Goal: Information Seeking & Learning: Learn about a topic

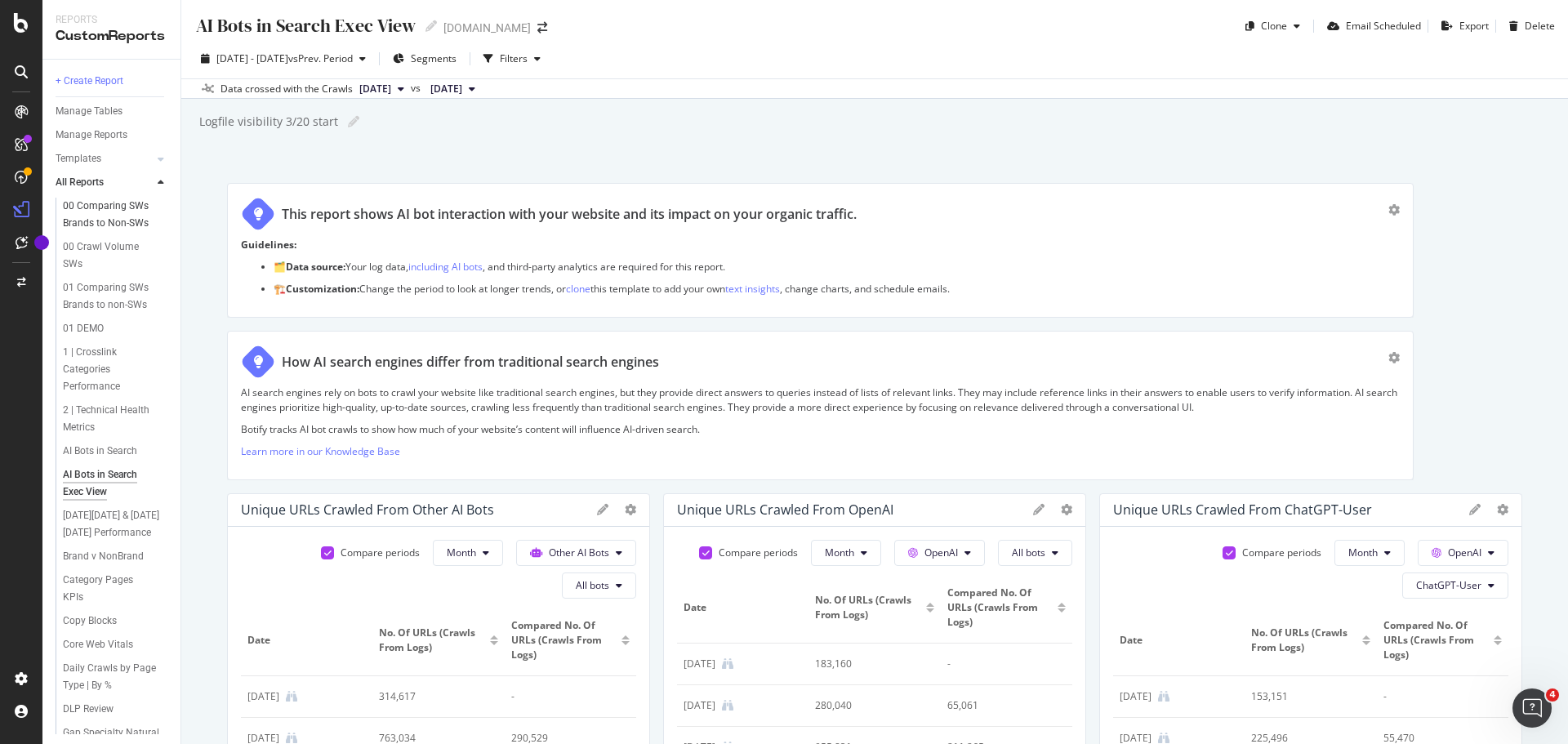
scroll to position [1307, 0]
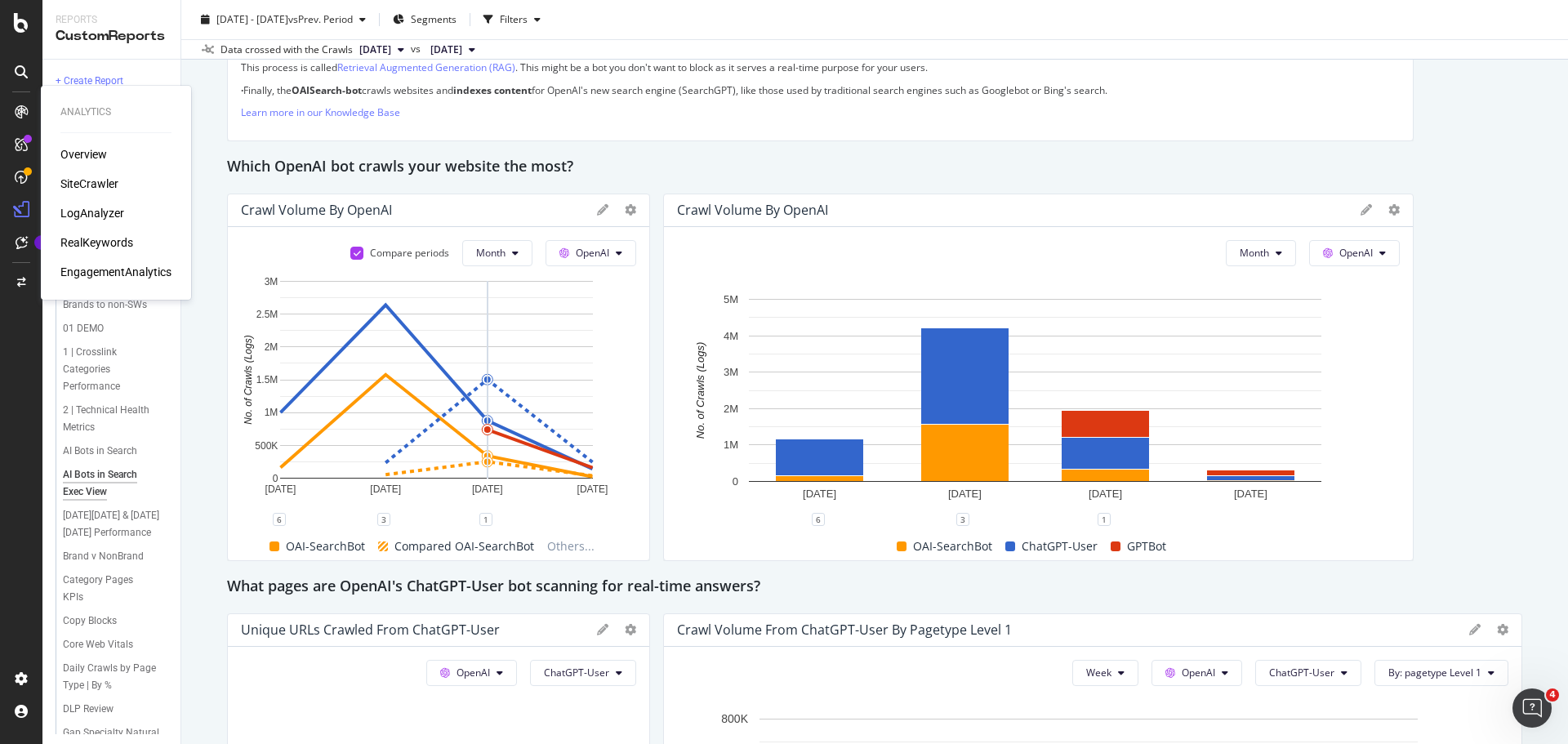
click at [78, 246] on div "RealKeywords" at bounding box center [96, 243] width 73 height 16
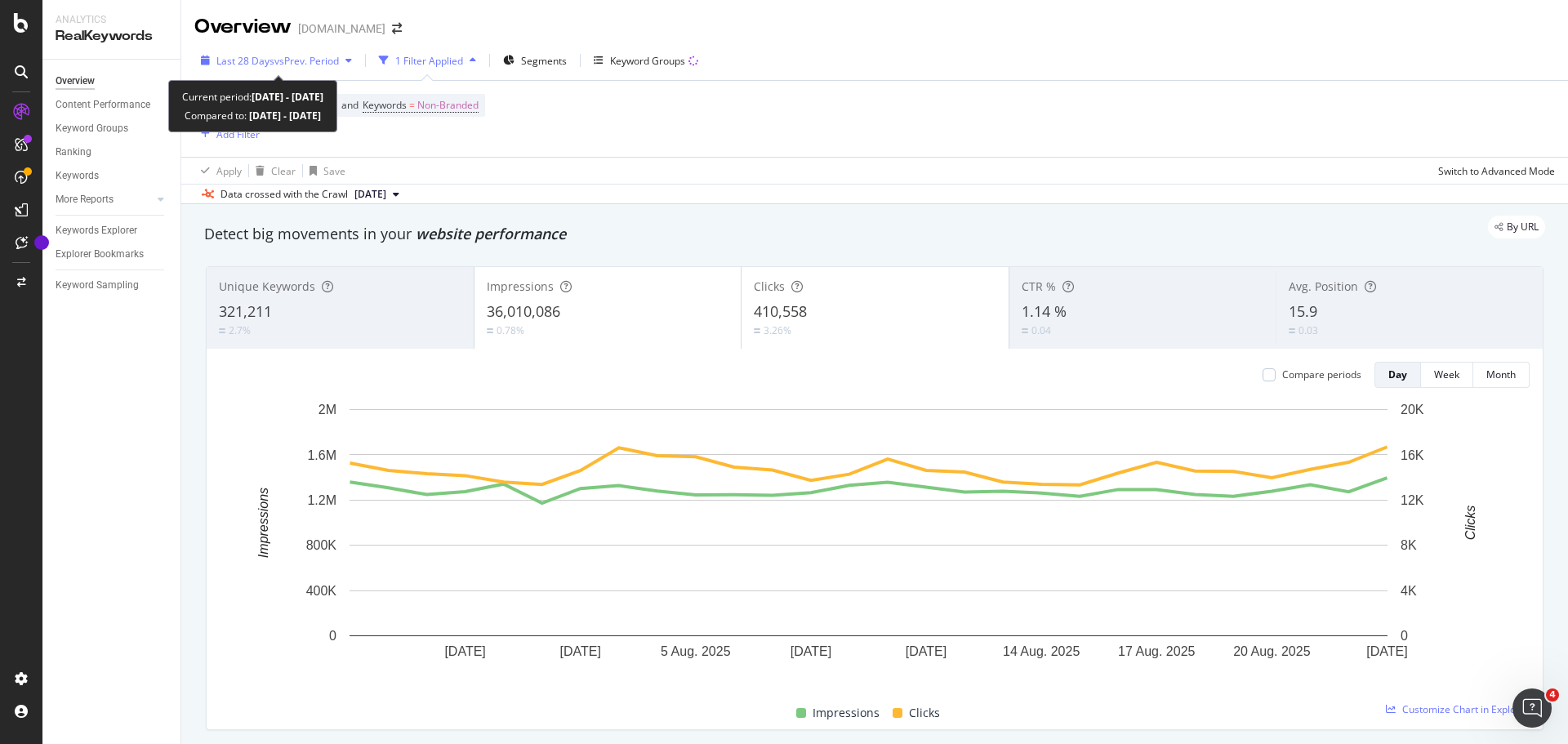
click at [317, 59] on span "vs Prev. Period" at bounding box center [307, 60] width 65 height 14
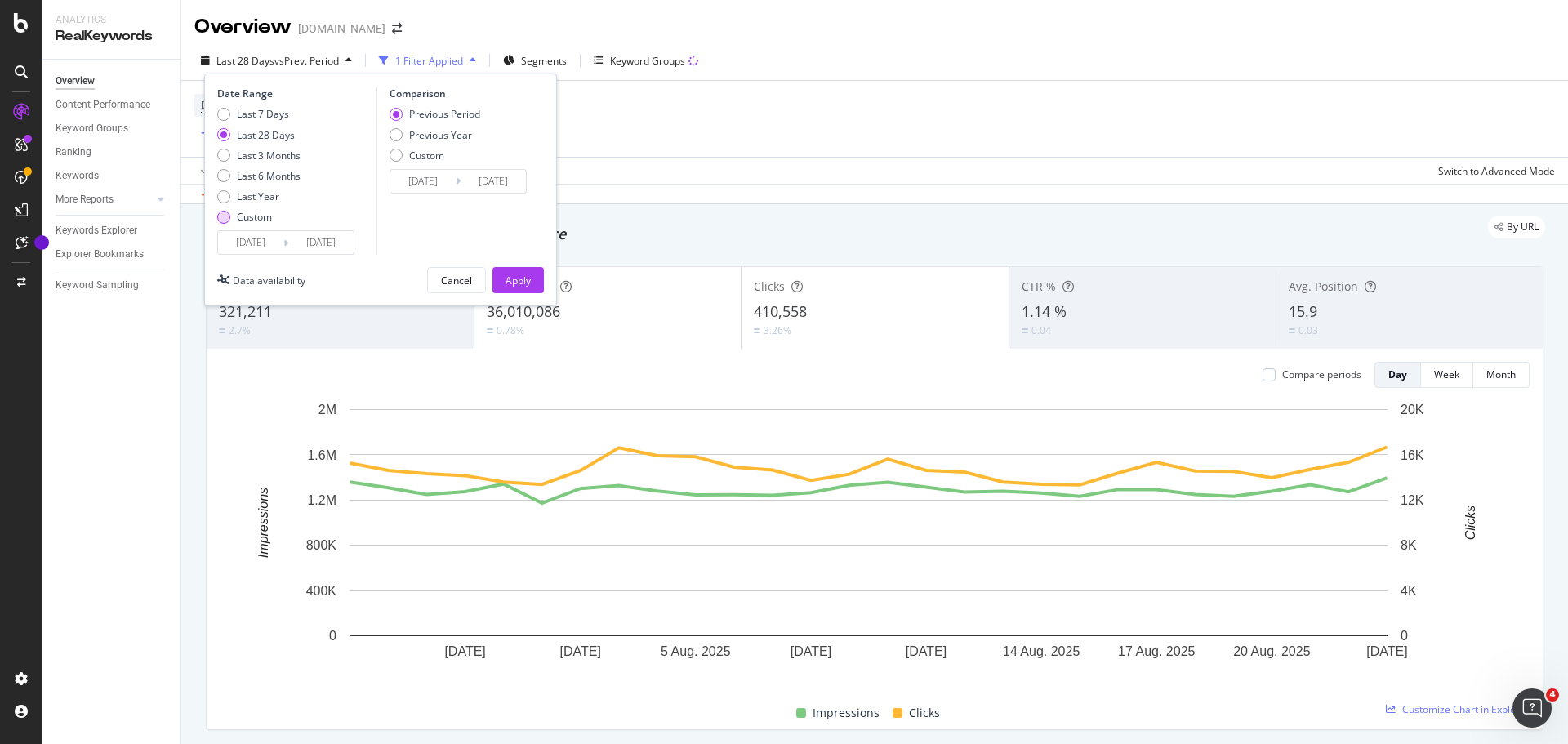
click at [263, 217] on div "Custom" at bounding box center [254, 216] width 35 height 14
click at [261, 243] on input "[DATE]" at bounding box center [251, 242] width 65 height 23
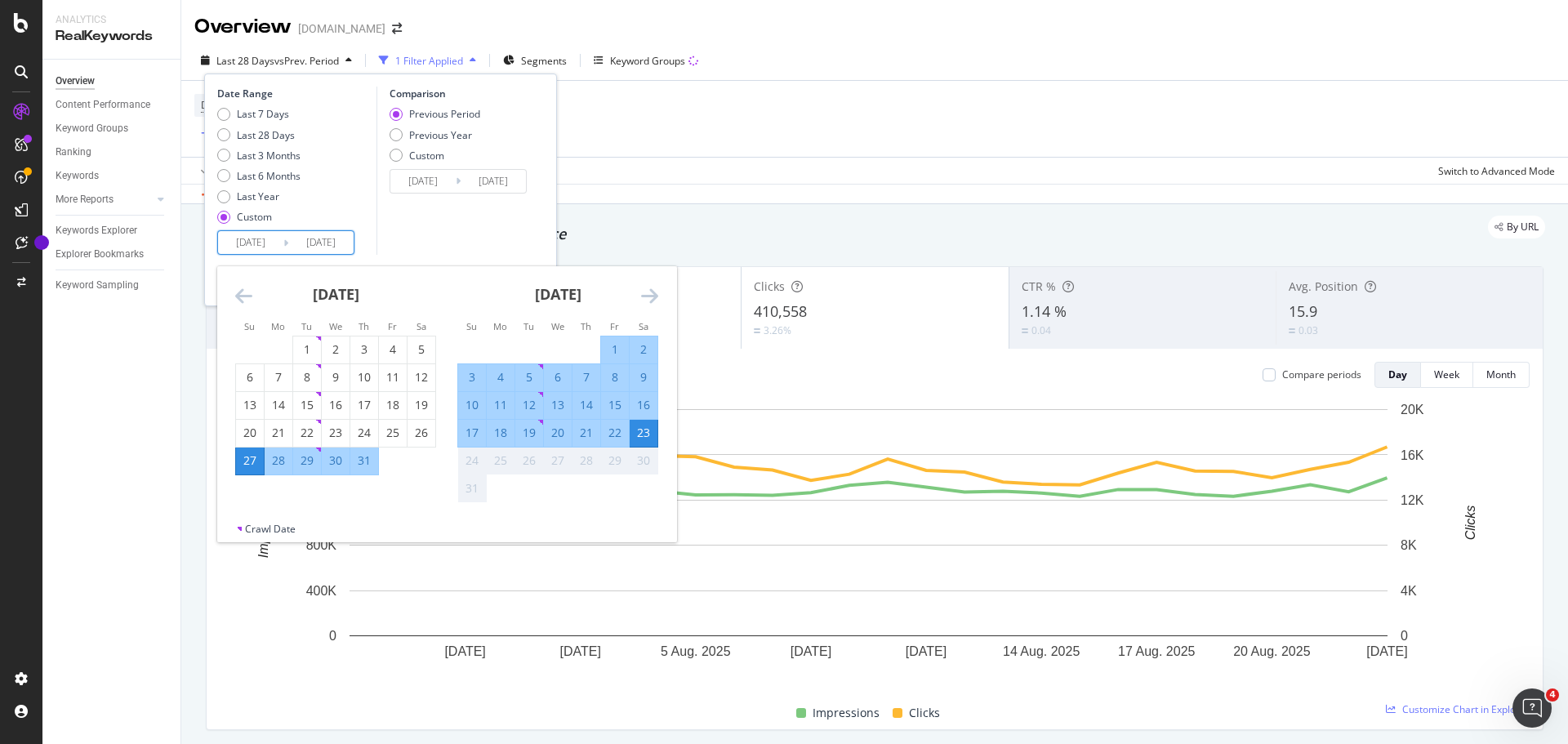
click at [243, 289] on icon "Move backward to switch to the previous month." at bounding box center [243, 296] width 17 height 20
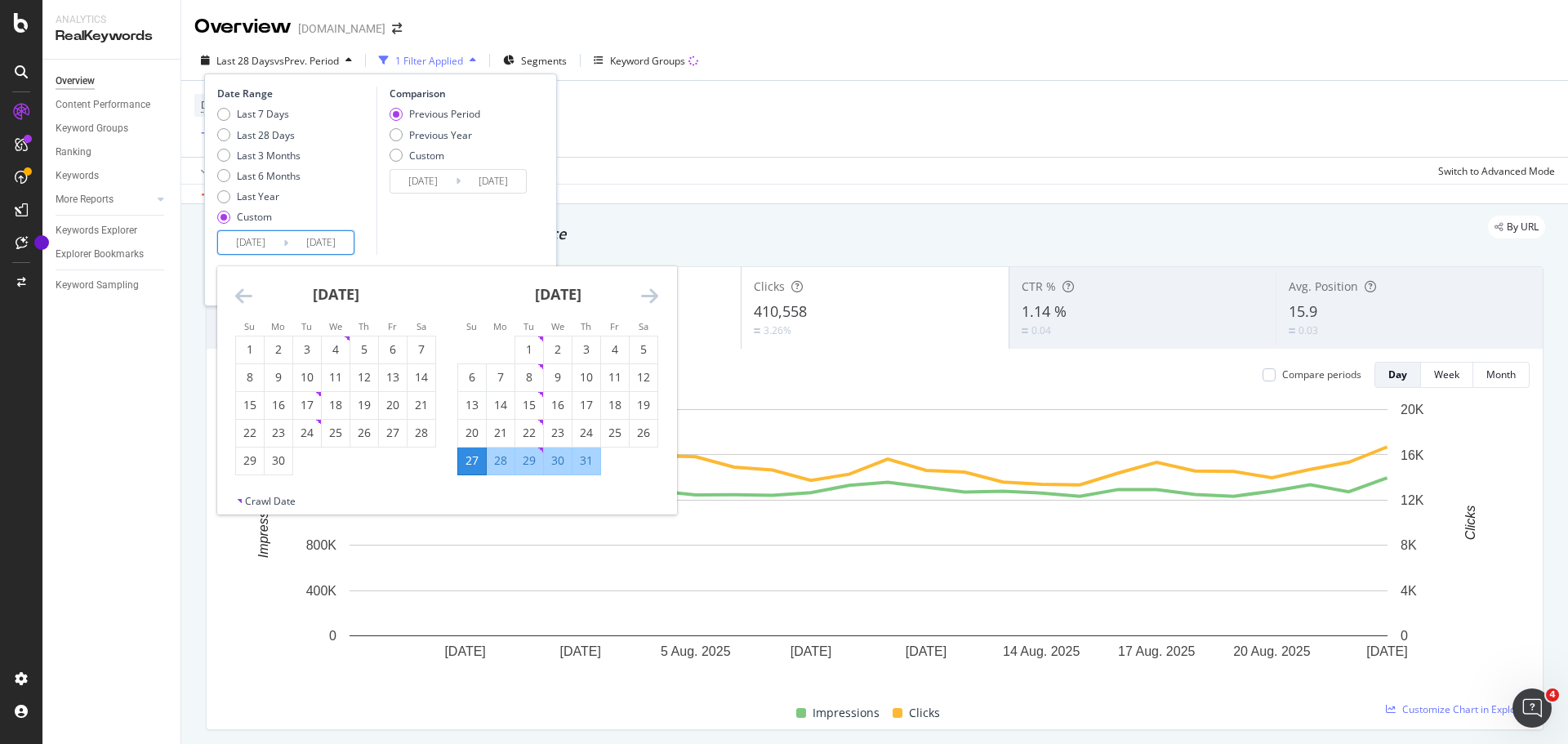
click at [243, 292] on icon "Move backward to switch to the previous month." at bounding box center [243, 296] width 17 height 20
click at [260, 376] on div "4" at bounding box center [250, 377] width 28 height 16
type input "[DATE]"
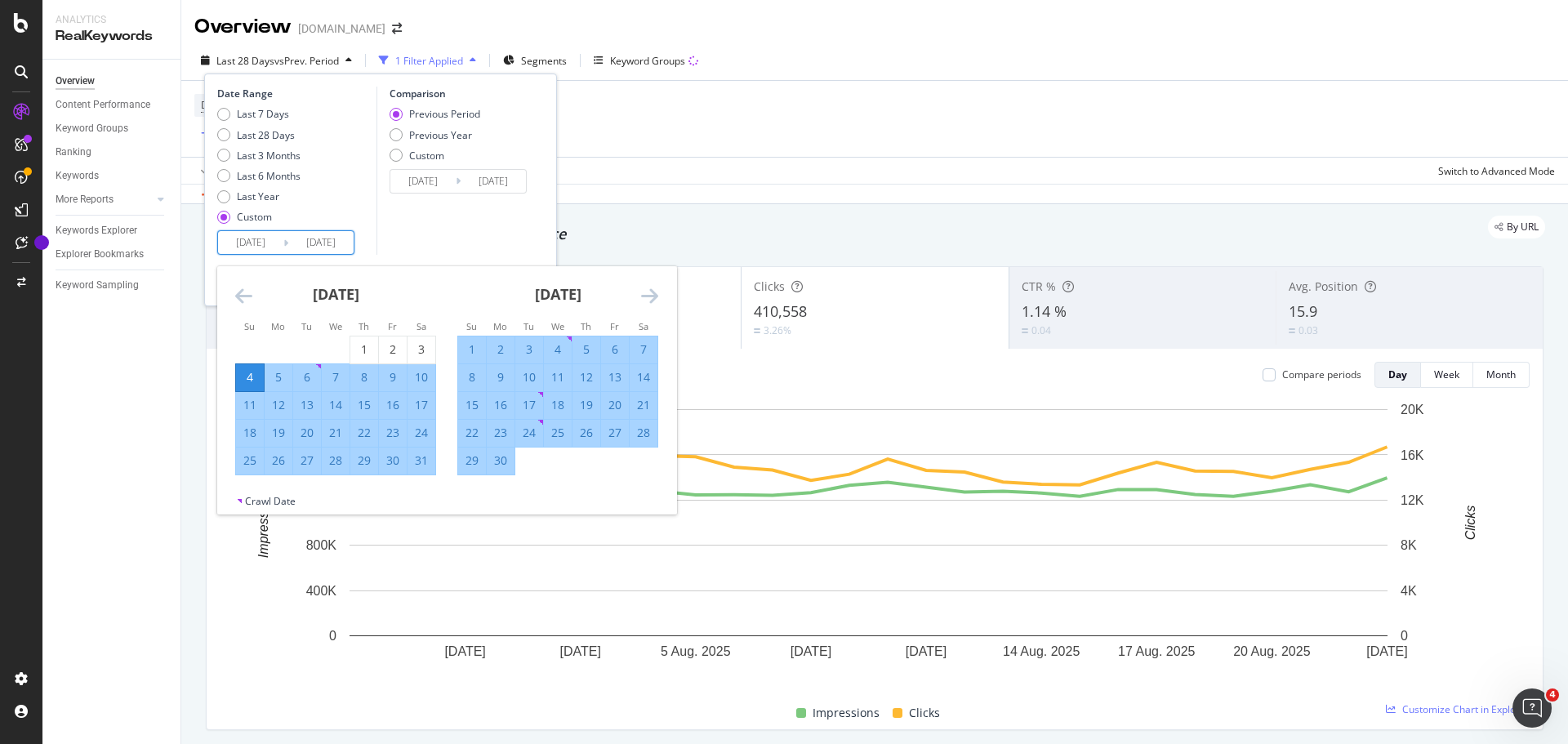
click at [654, 302] on icon "Move forward to switch to the next month." at bounding box center [649, 296] width 17 height 20
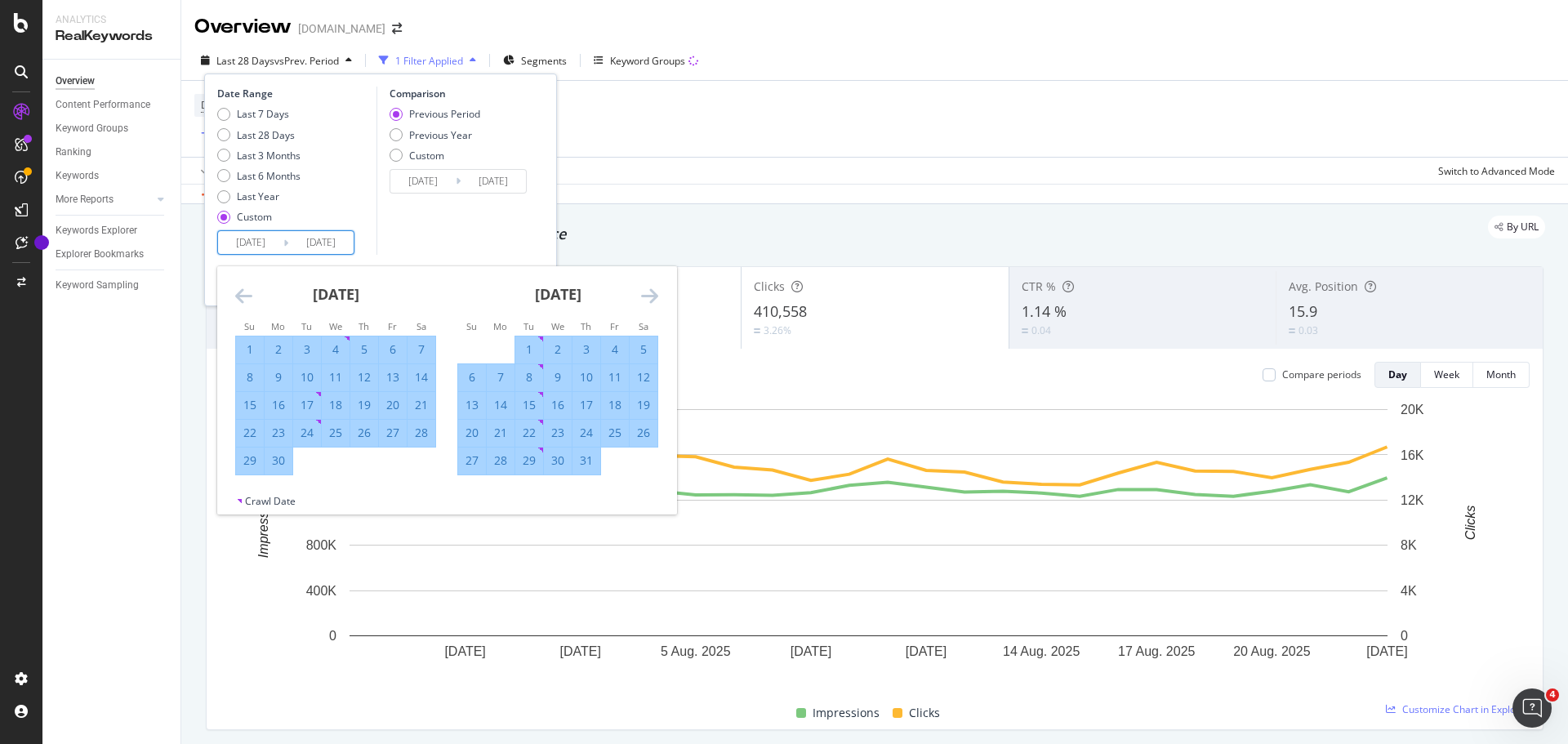
click at [649, 299] on icon "Move forward to switch to the next month." at bounding box center [649, 296] width 17 height 20
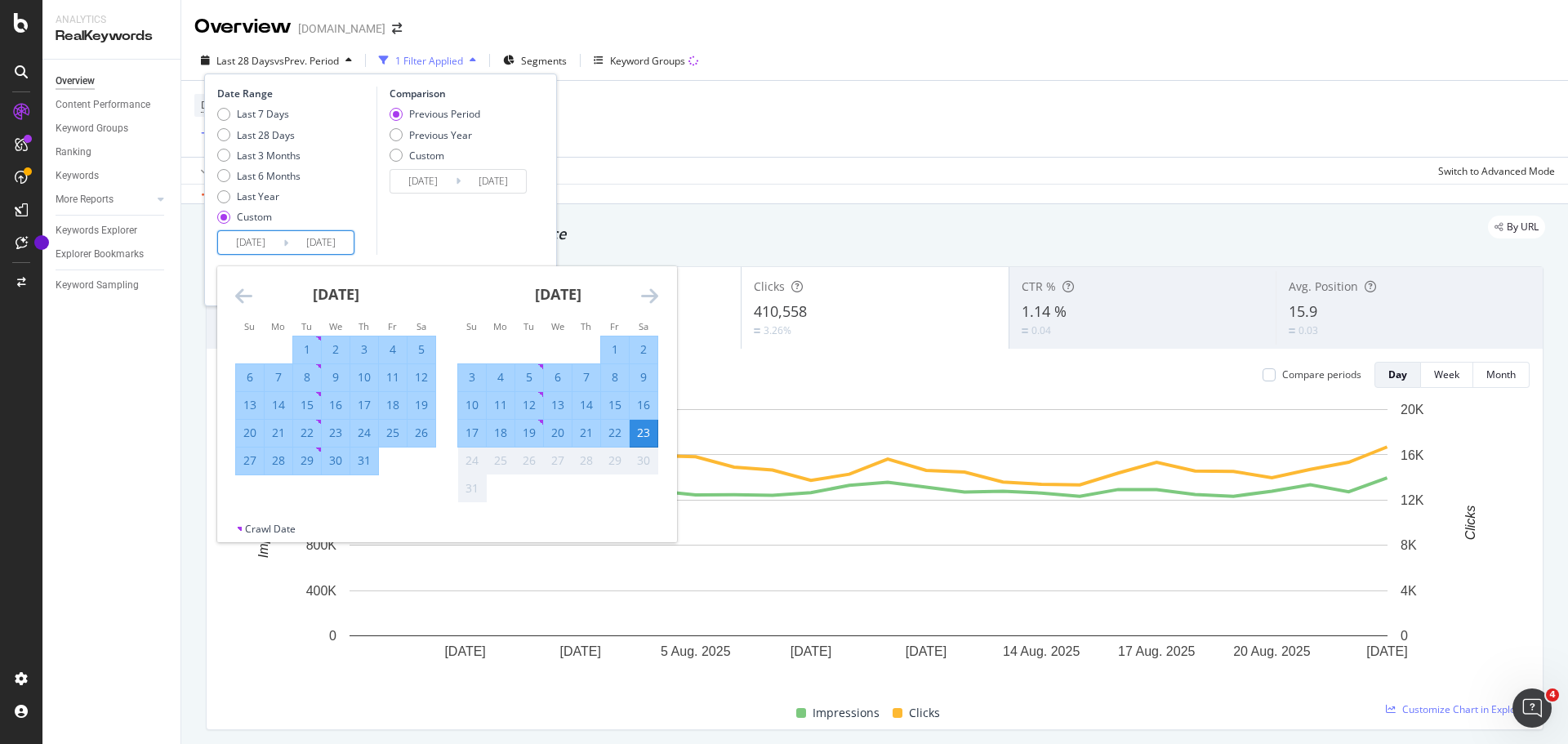
click at [638, 351] on div "2" at bounding box center [643, 350] width 28 height 16
type input "[DATE]"
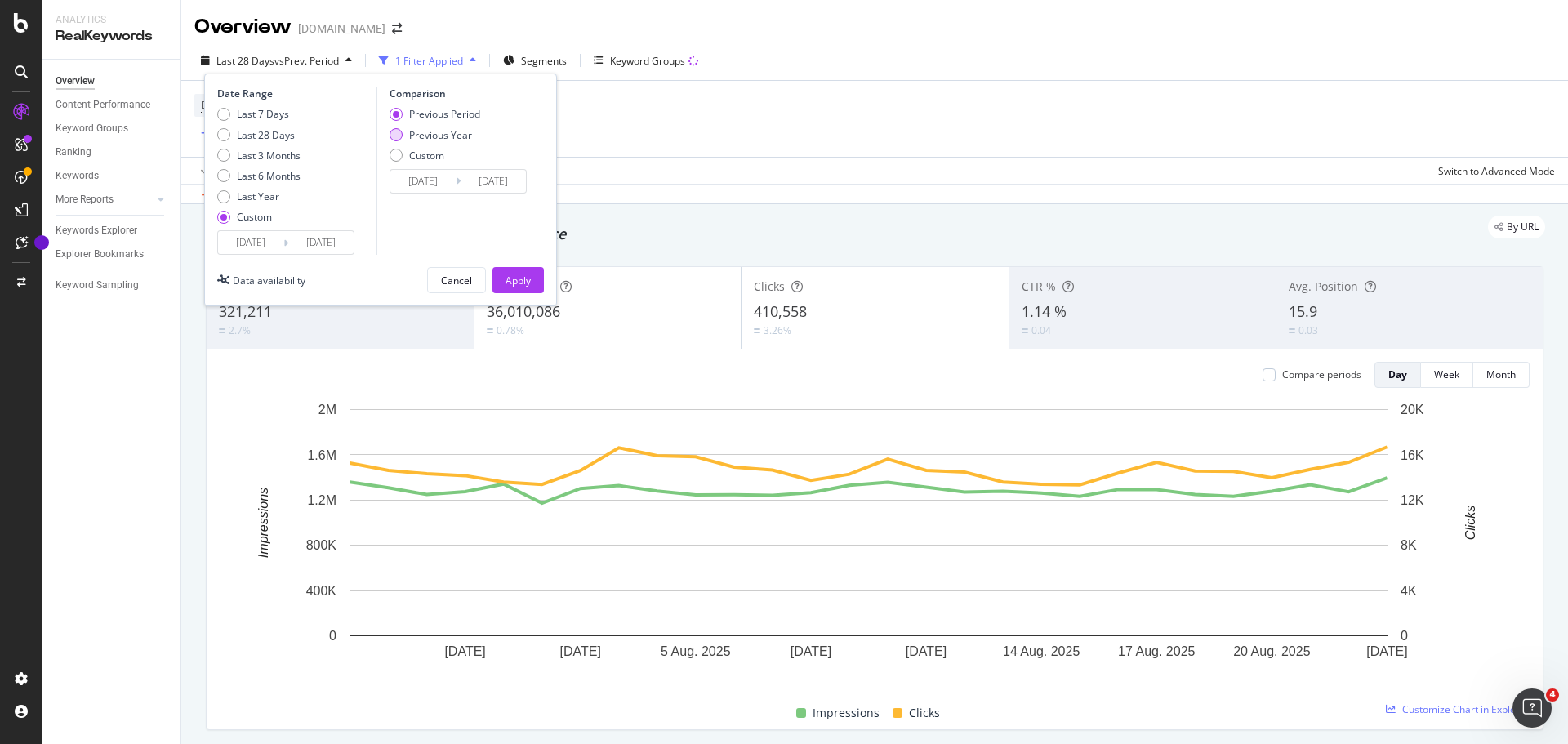
click at [435, 134] on div "Previous Year" at bounding box center [441, 134] width 63 height 14
type input "[DATE]"
click at [512, 279] on div "Apply" at bounding box center [518, 280] width 25 height 14
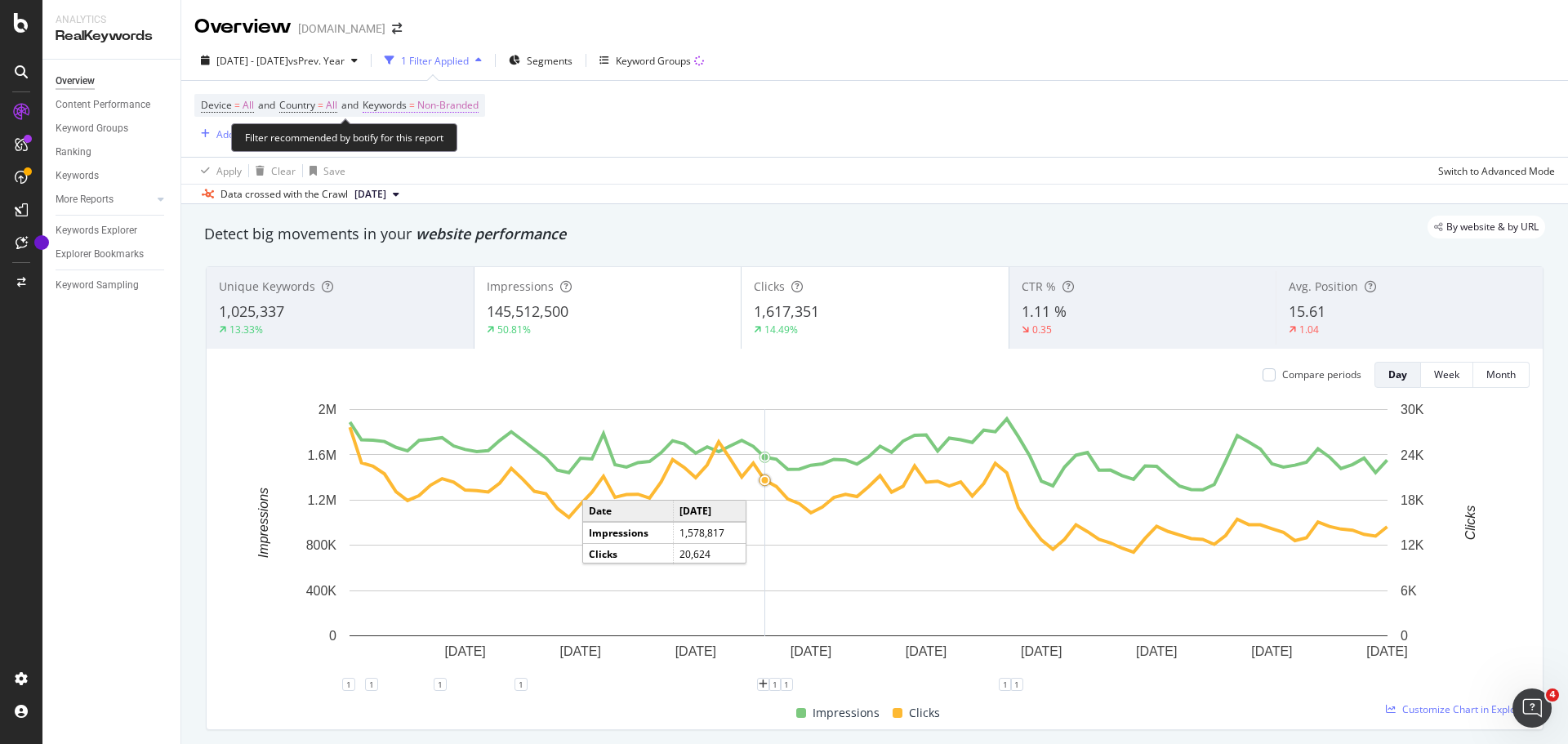
click at [472, 103] on span "Non-Branded" at bounding box center [448, 105] width 61 height 23
click at [428, 139] on span "Non-Branded" at bounding box center [419, 142] width 68 height 14
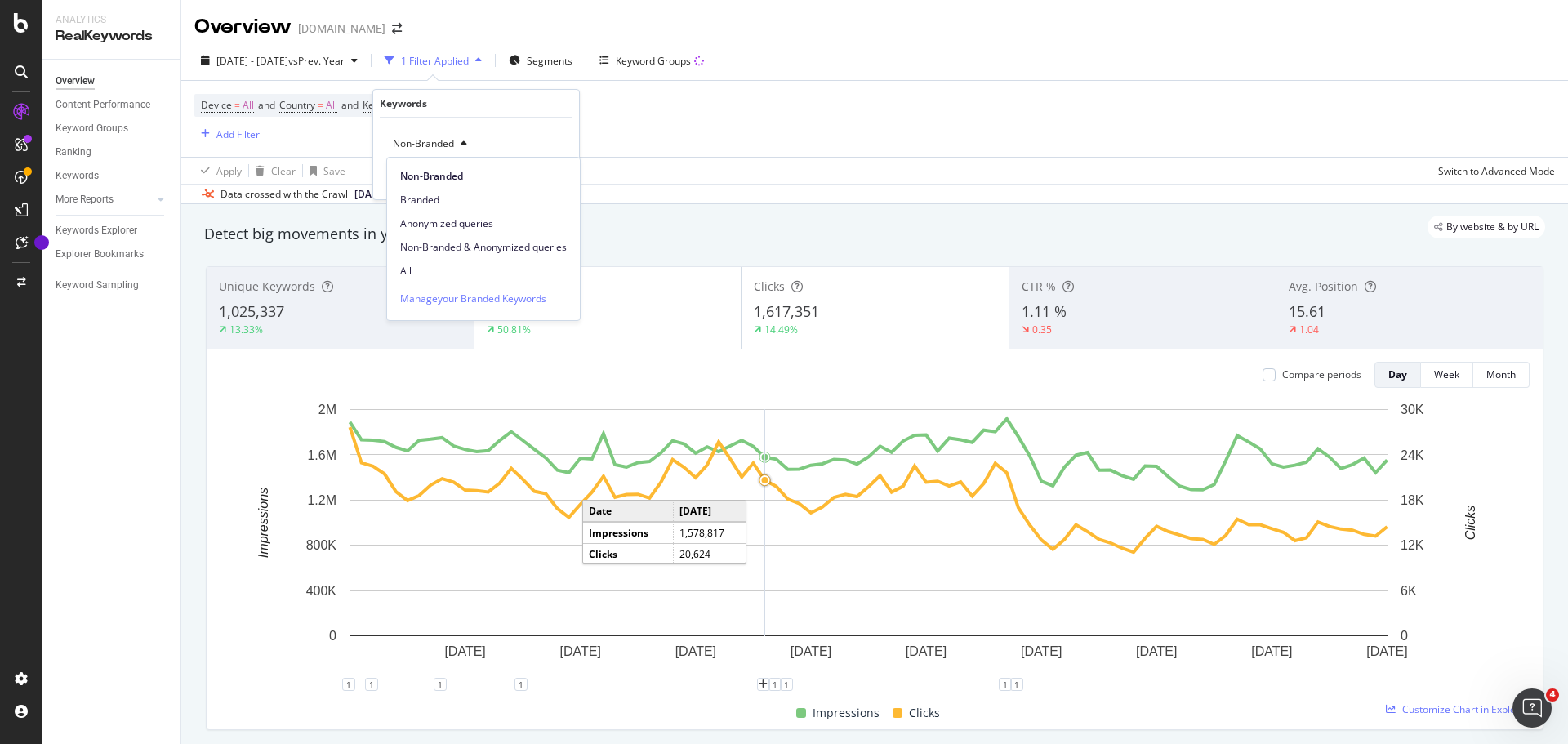
click at [420, 271] on span "All" at bounding box center [483, 271] width 167 height 14
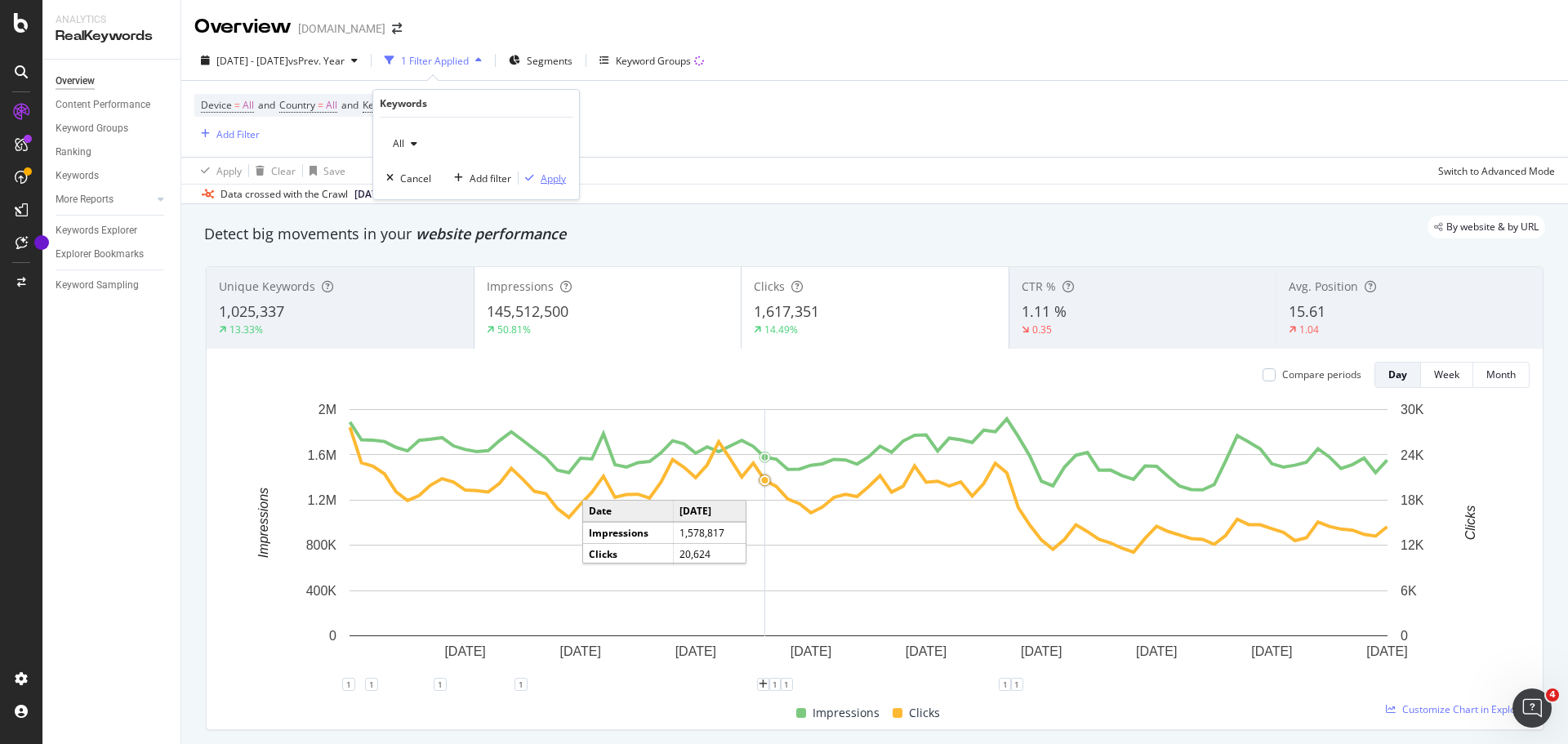
click at [553, 179] on div "Apply" at bounding box center [554, 178] width 25 height 14
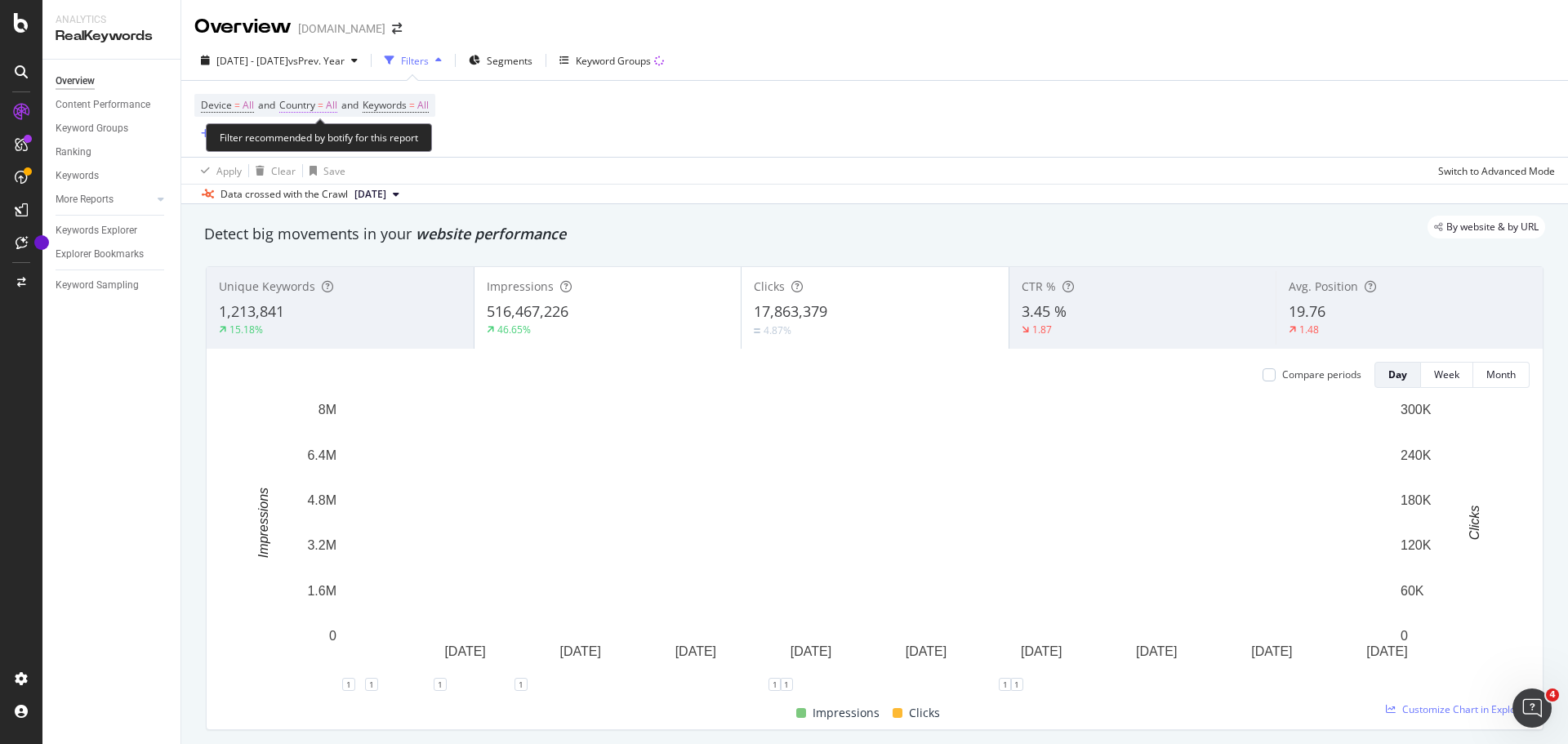
click at [333, 101] on span "All" at bounding box center [331, 105] width 12 height 23
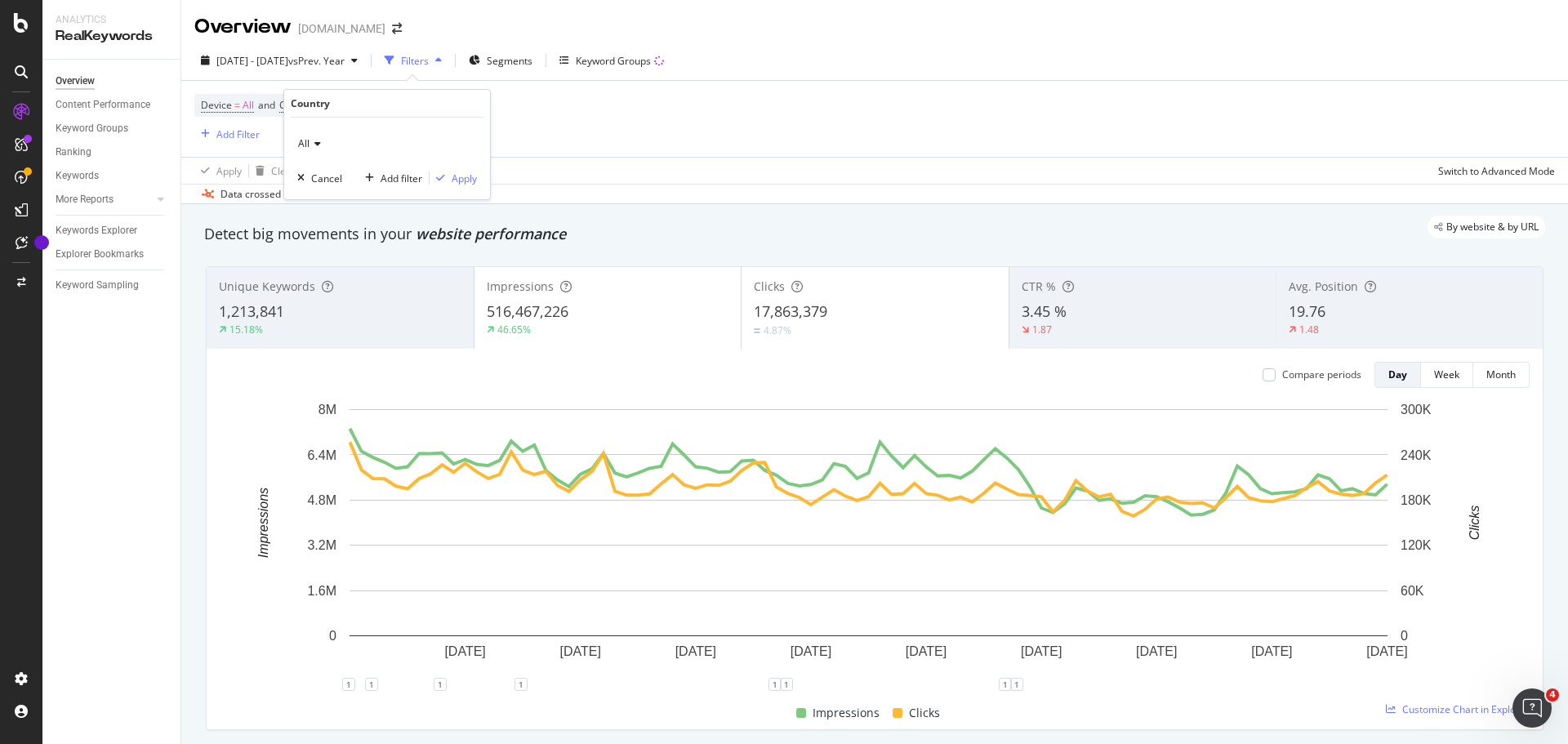
click at [298, 141] on span "All" at bounding box center [304, 142] width 12 height 14
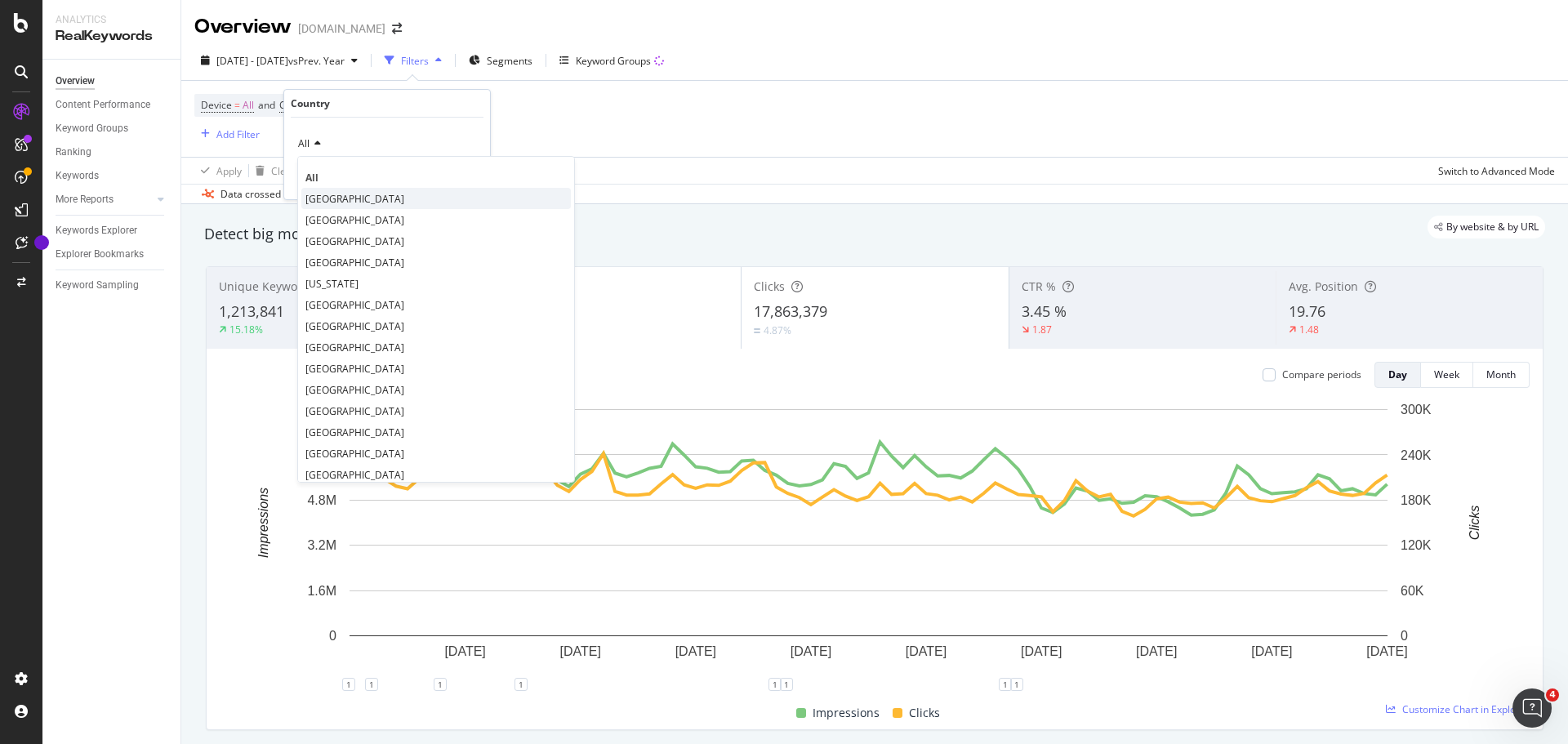
click at [329, 202] on span "[GEOGRAPHIC_DATA]" at bounding box center [355, 198] width 99 height 14
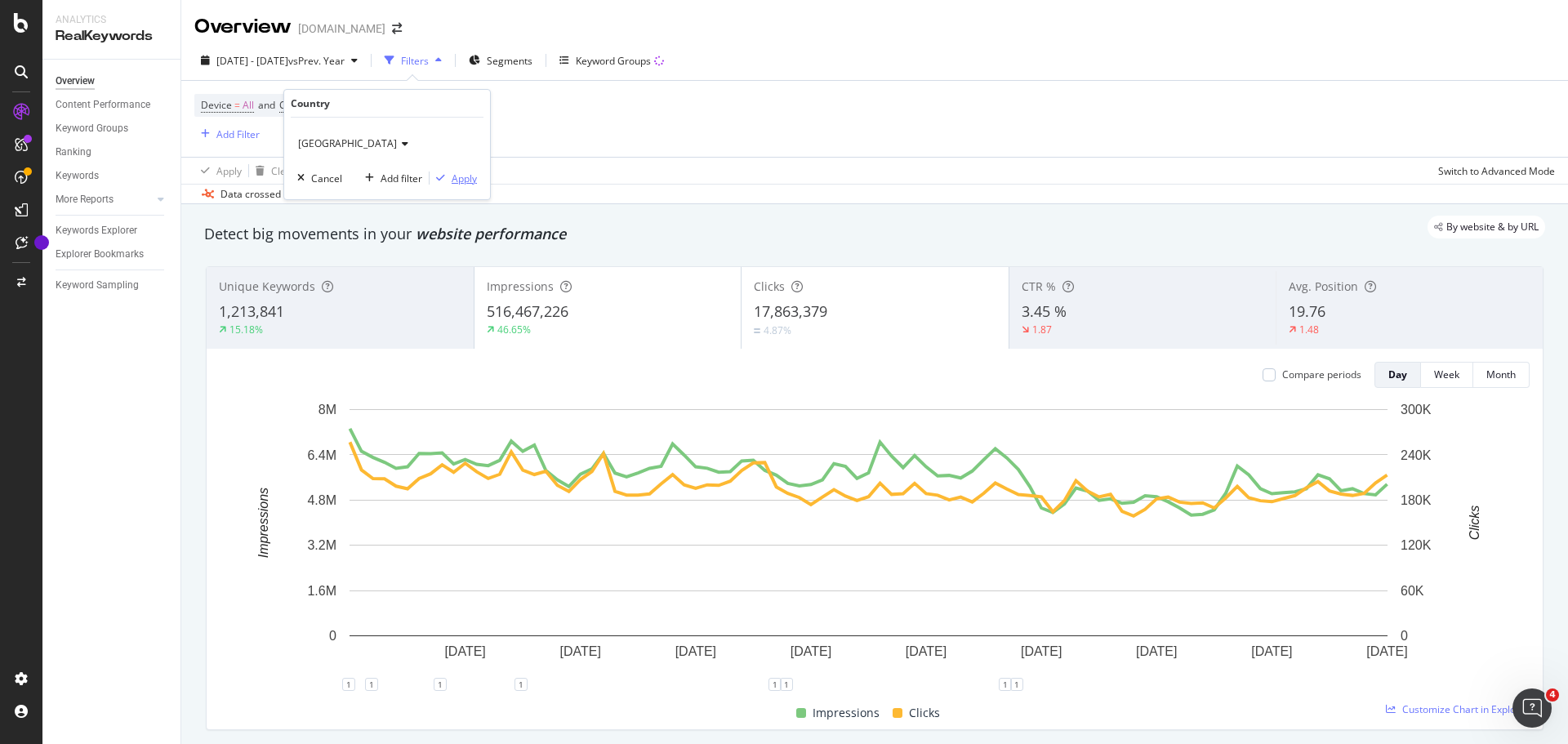
click at [463, 180] on div "Apply" at bounding box center [464, 178] width 25 height 14
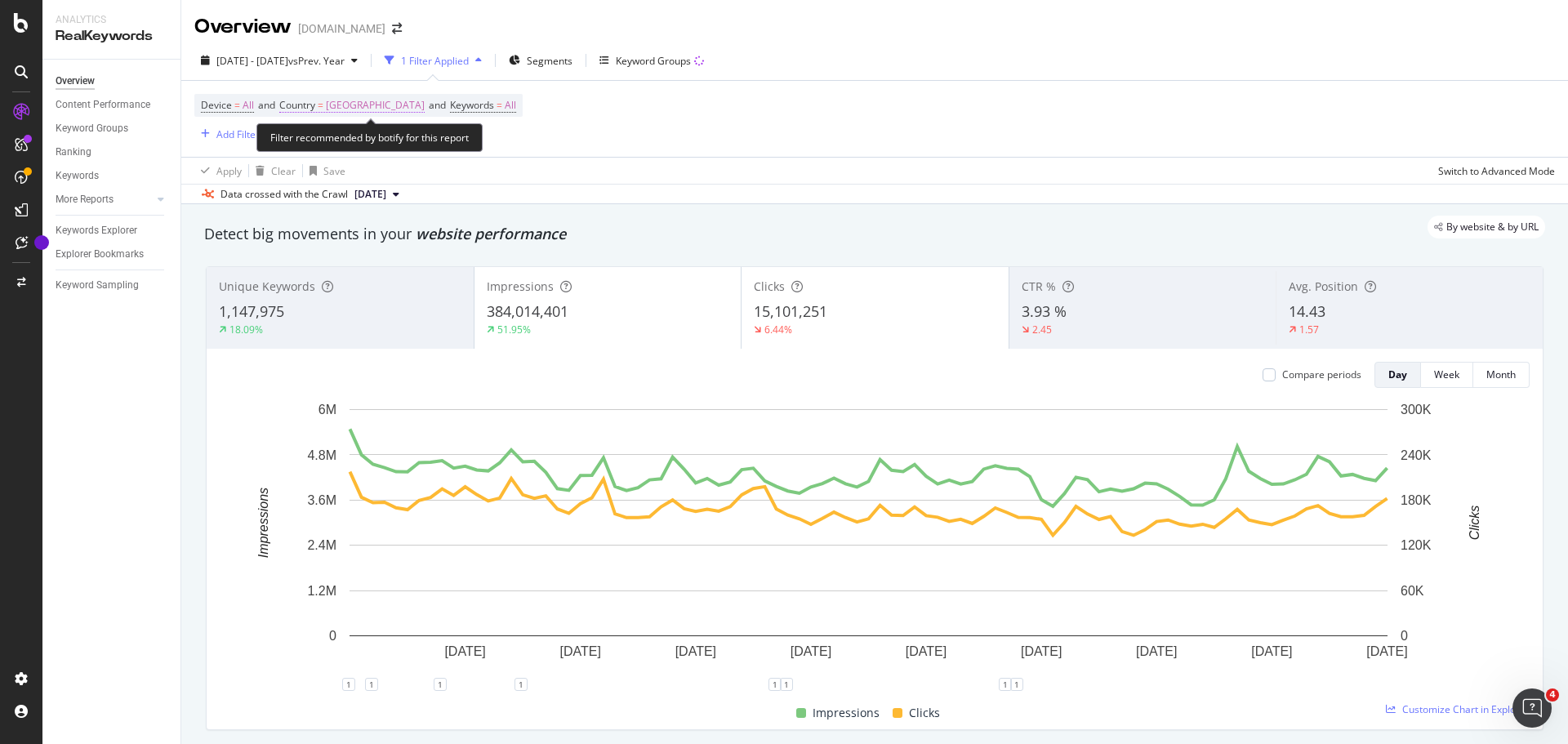
click at [424, 107] on span "[GEOGRAPHIC_DATA]" at bounding box center [375, 105] width 99 height 23
click at [370, 142] on span "[GEOGRAPHIC_DATA]" at bounding box center [348, 142] width 99 height 14
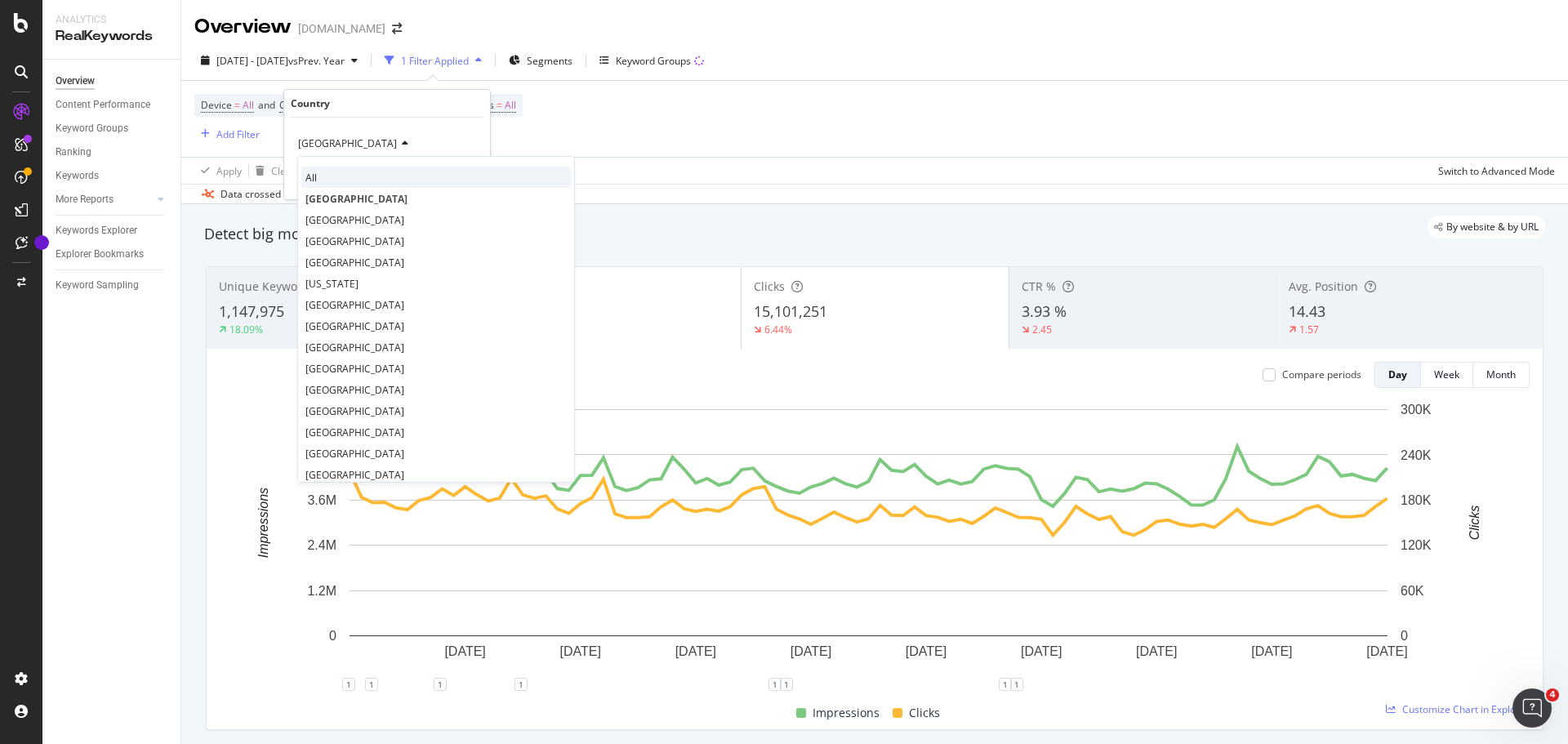
click at [351, 180] on div "All" at bounding box center [436, 178] width 270 height 22
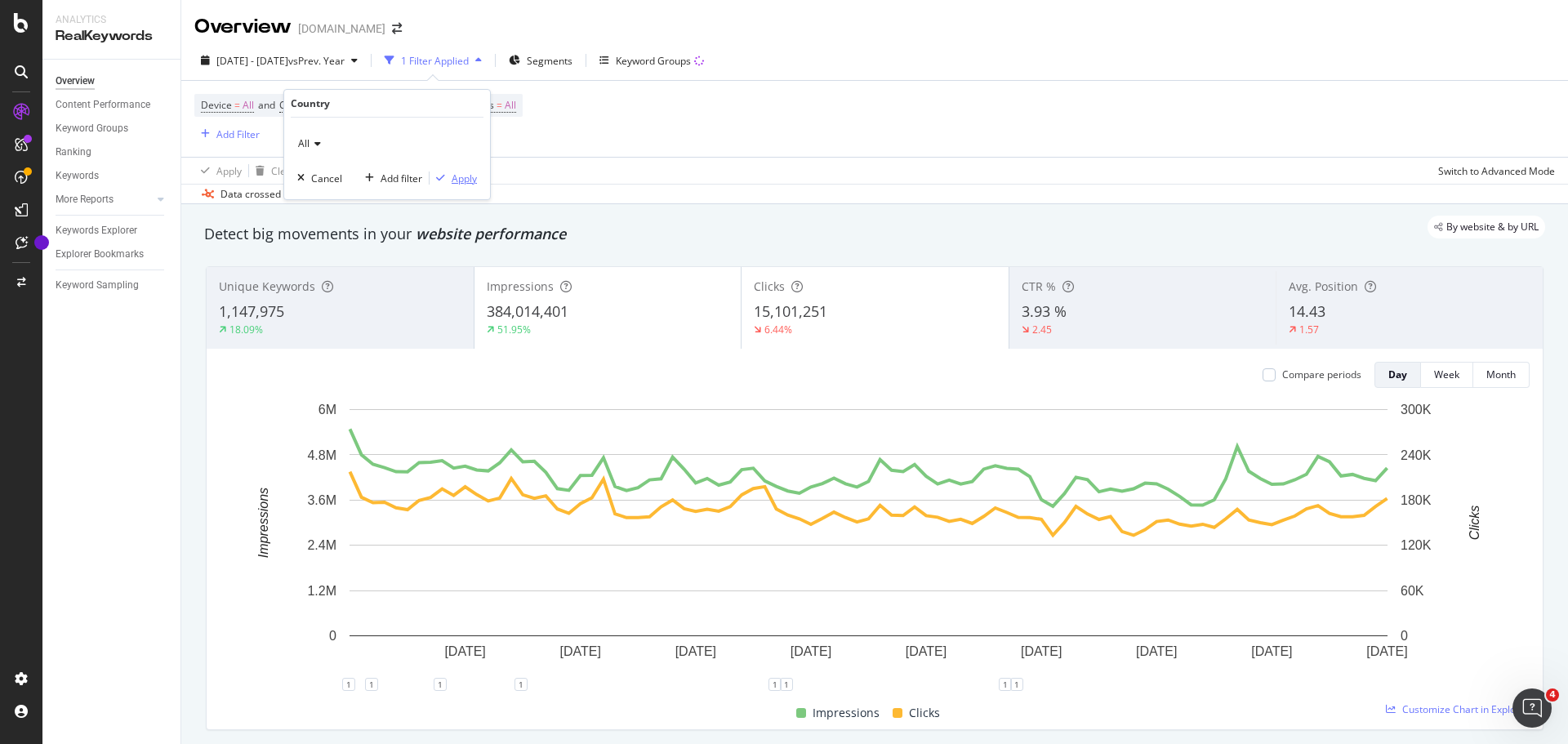
click at [467, 183] on div "Apply" at bounding box center [464, 178] width 25 height 14
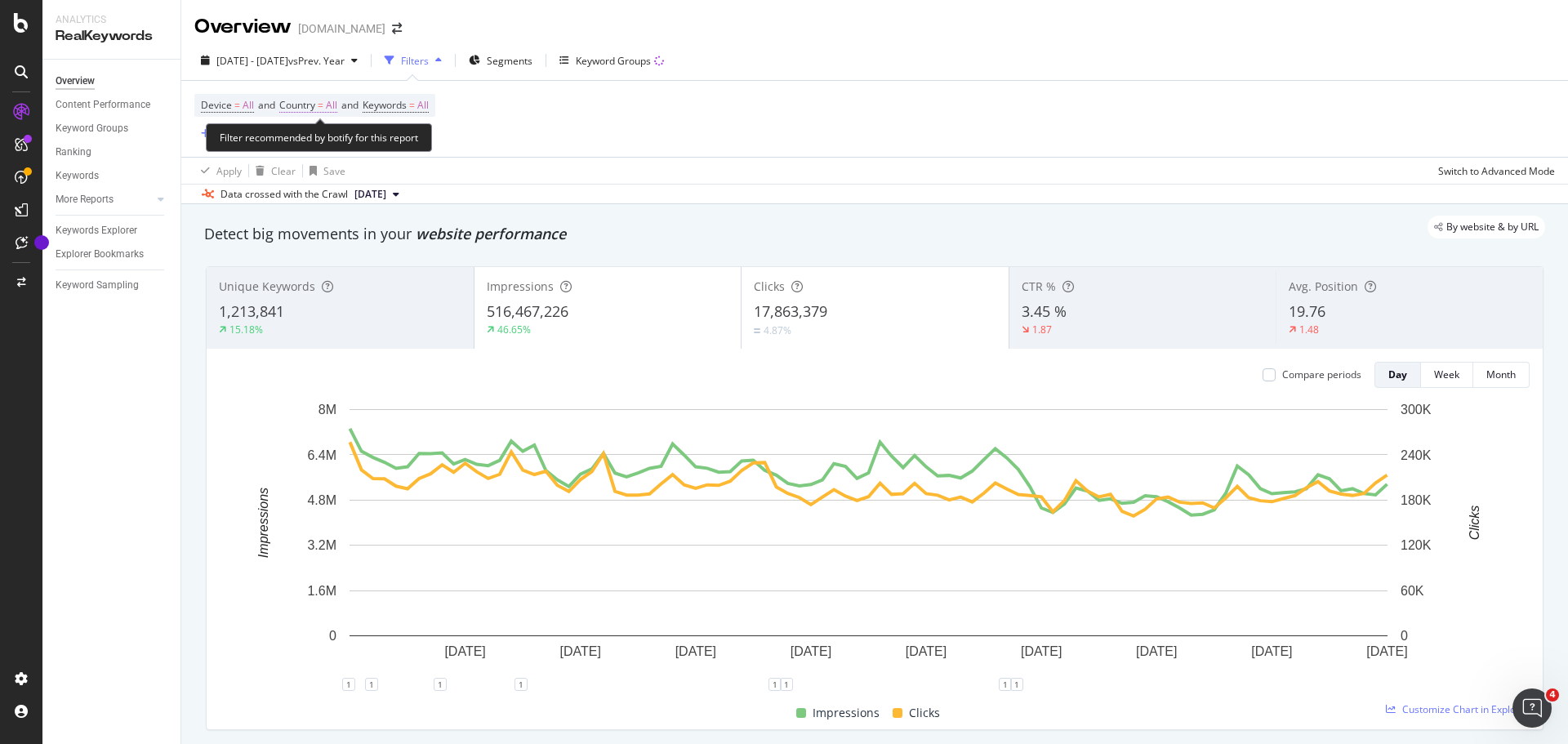
click at [337, 106] on span "All" at bounding box center [331, 105] width 12 height 23
click at [303, 143] on span "All" at bounding box center [304, 142] width 12 height 14
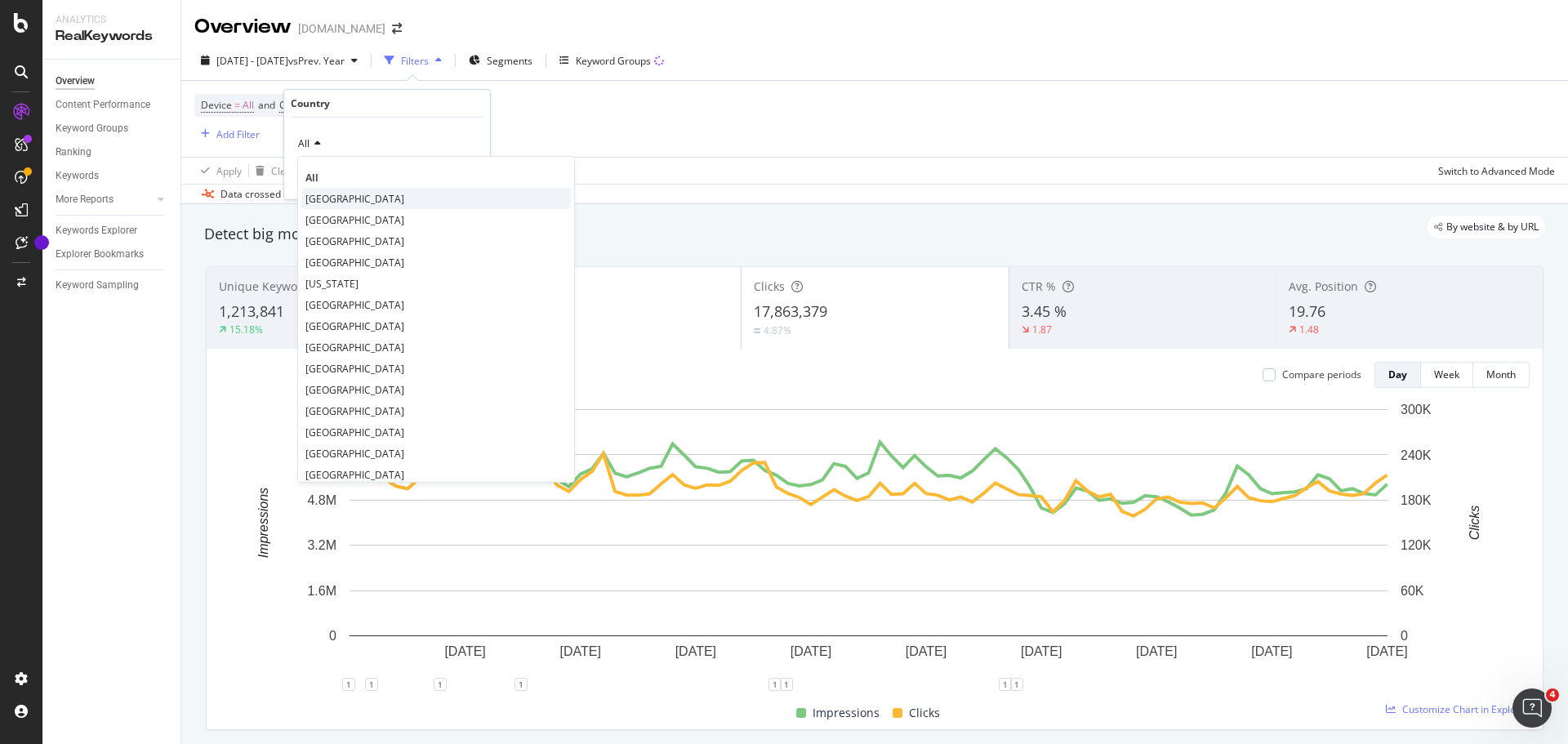
click at [336, 204] on span "[GEOGRAPHIC_DATA]" at bounding box center [355, 198] width 99 height 14
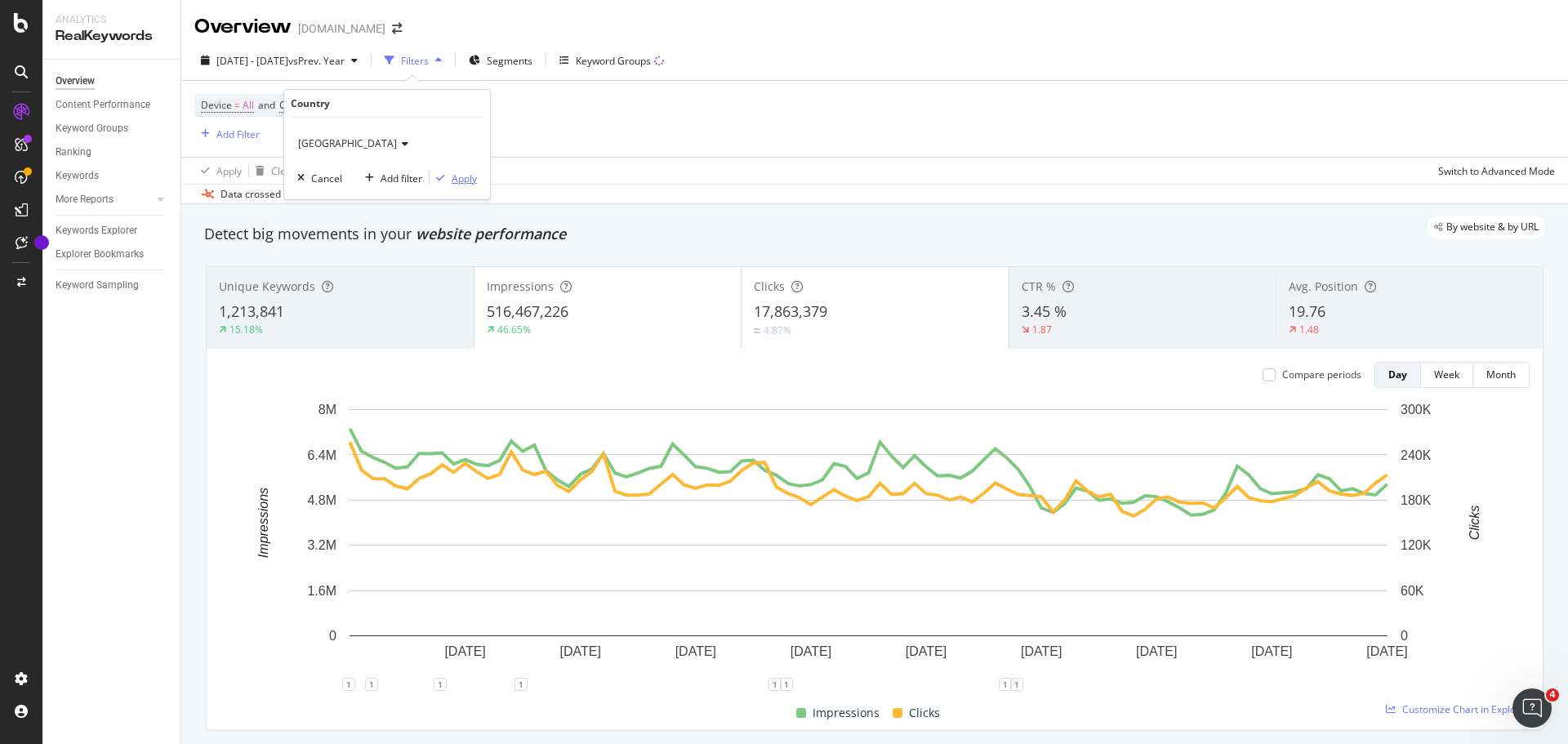
click at [472, 179] on div "Apply" at bounding box center [464, 178] width 25 height 14
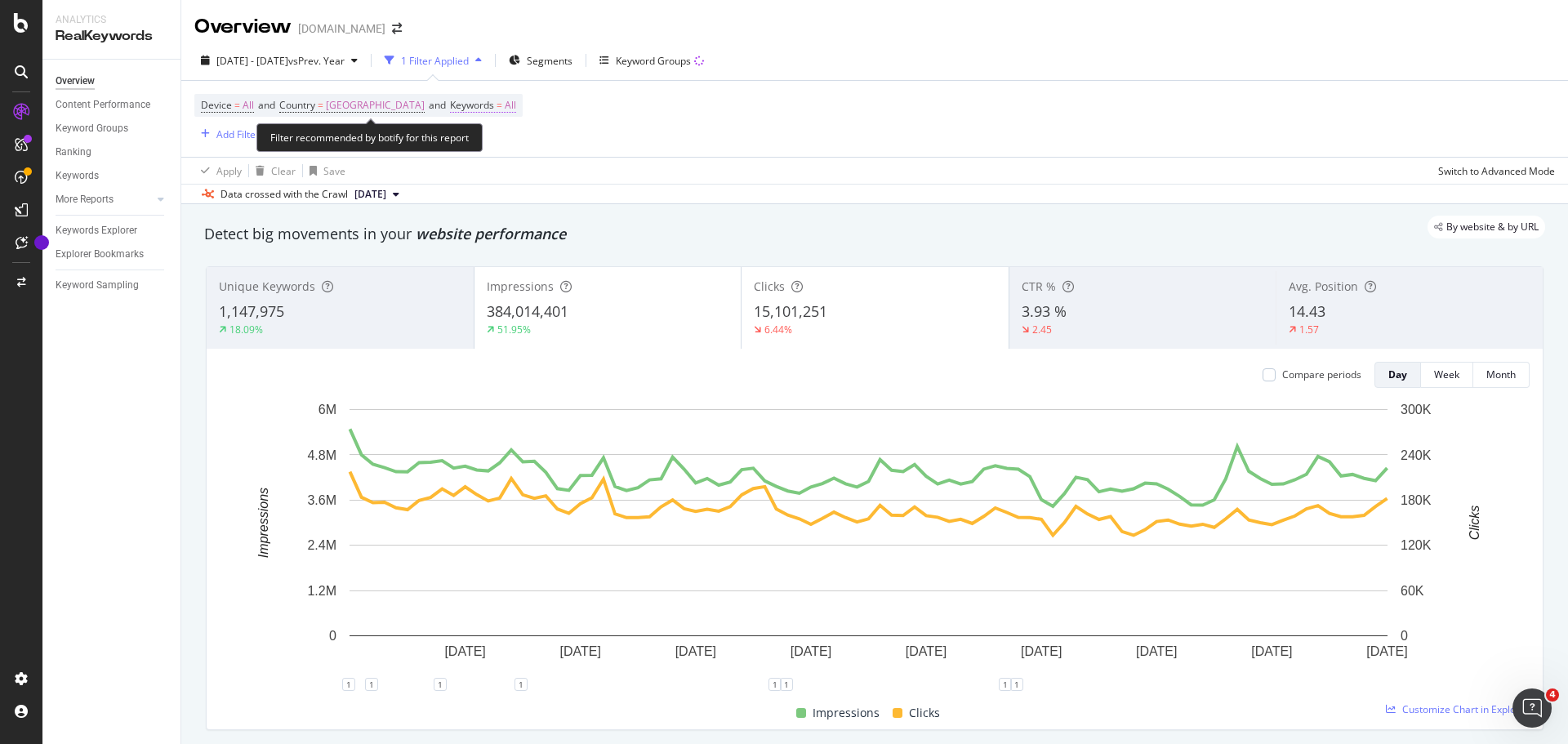
click at [516, 102] on span "All" at bounding box center [510, 105] width 12 height 23
click at [509, 143] on div "button" at bounding box center [516, 143] width 20 height 10
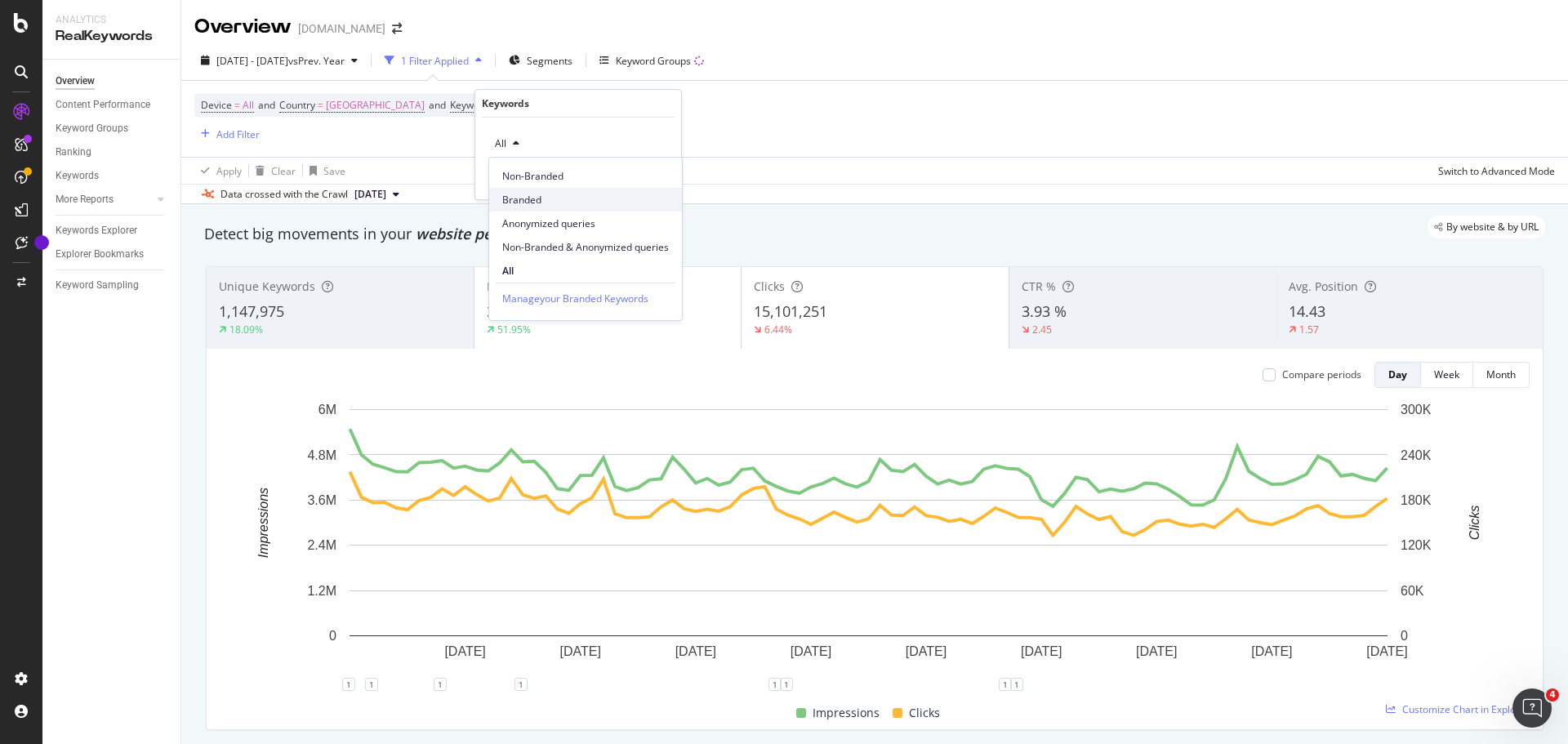
click at [517, 195] on span "Branded" at bounding box center [585, 200] width 167 height 14
click at [532, 141] on span "Branded" at bounding box center [511, 142] width 46 height 14
click at [526, 176] on span "Non-Branded" at bounding box center [585, 176] width 167 height 14
click at [663, 178] on div "Apply" at bounding box center [656, 178] width 25 height 14
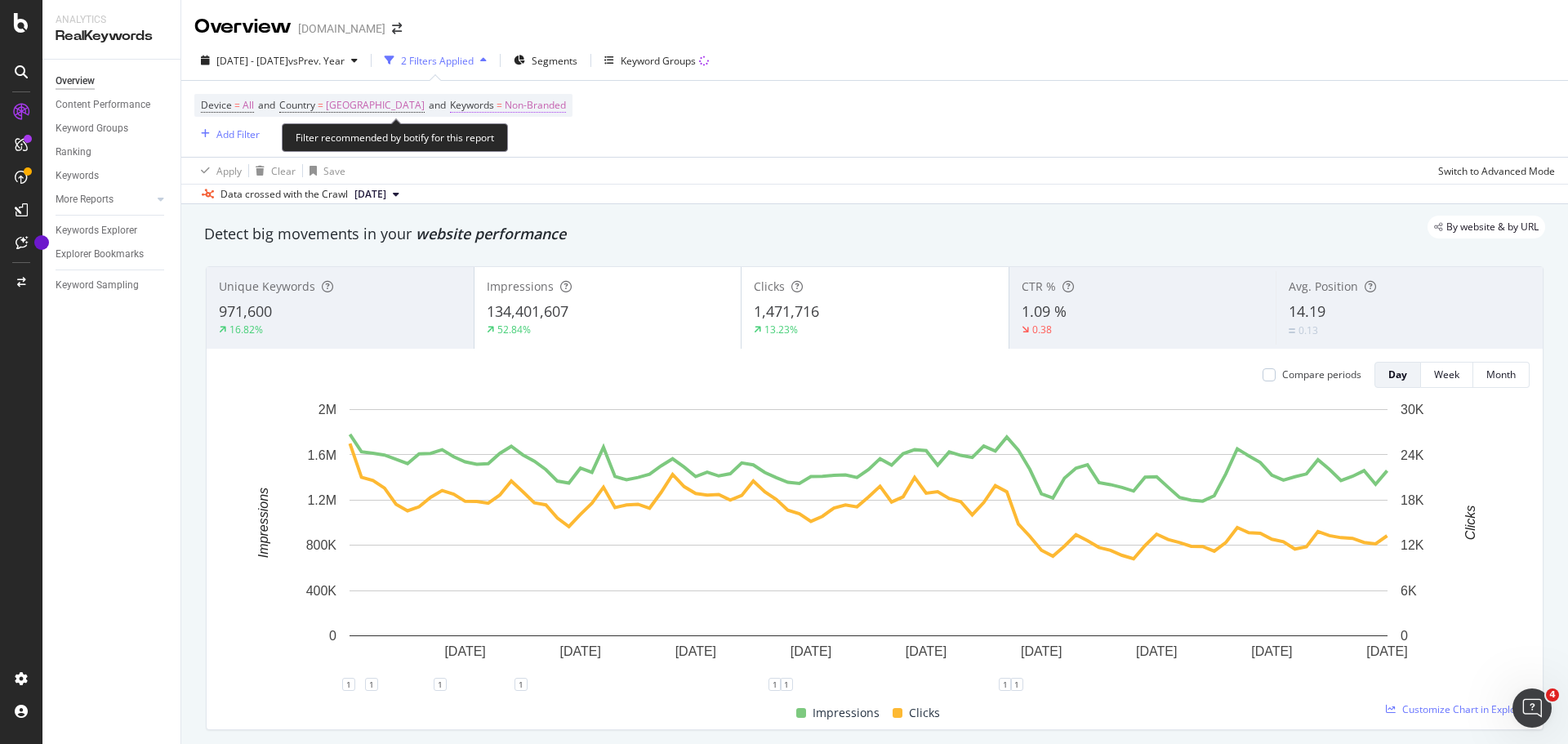
click at [566, 104] on span "Non-Branded" at bounding box center [536, 105] width 61 height 23
click at [551, 144] on span "Non-Branded" at bounding box center [522, 142] width 68 height 14
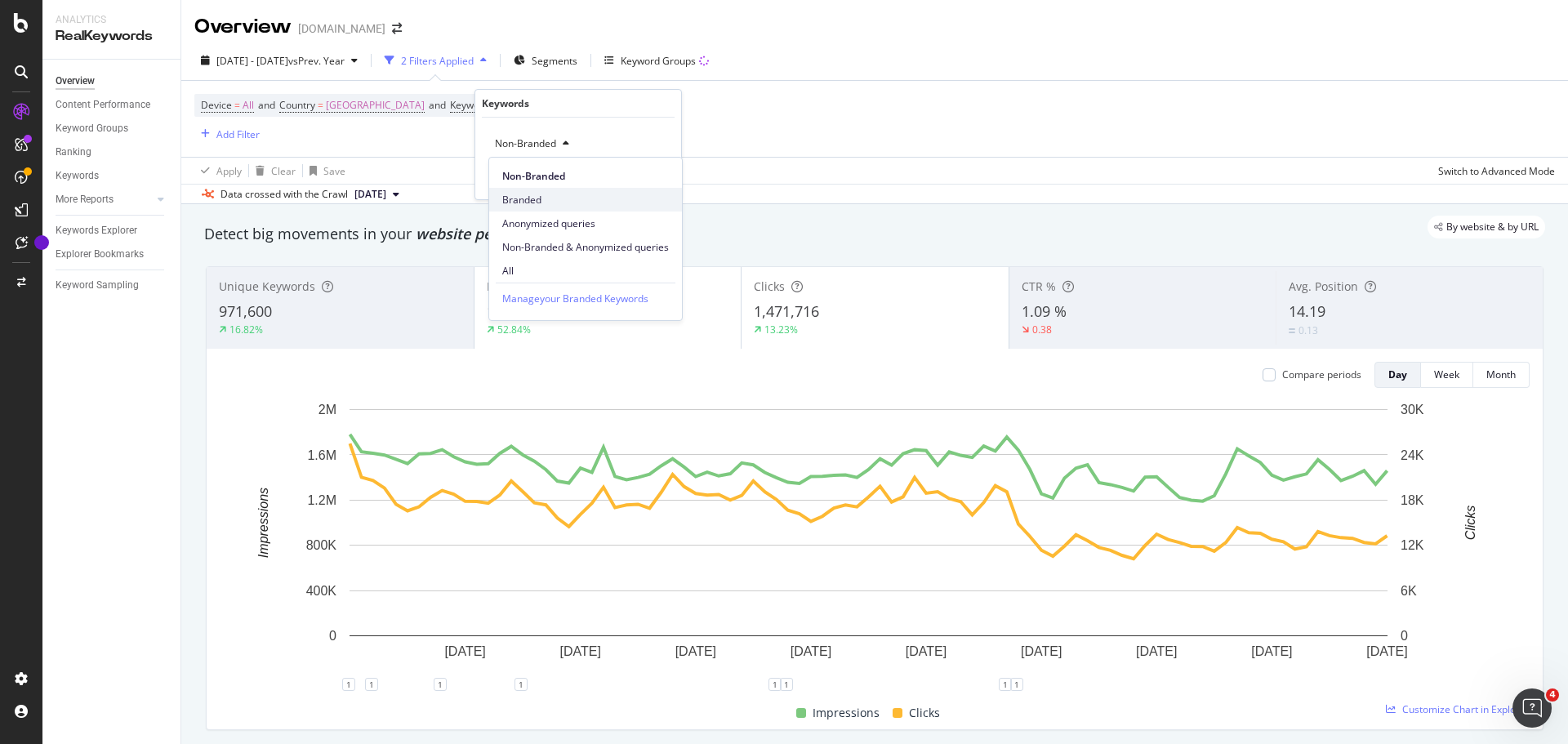
click at [548, 195] on span "Branded" at bounding box center [585, 200] width 167 height 14
click at [662, 182] on div "Apply" at bounding box center [656, 178] width 25 height 14
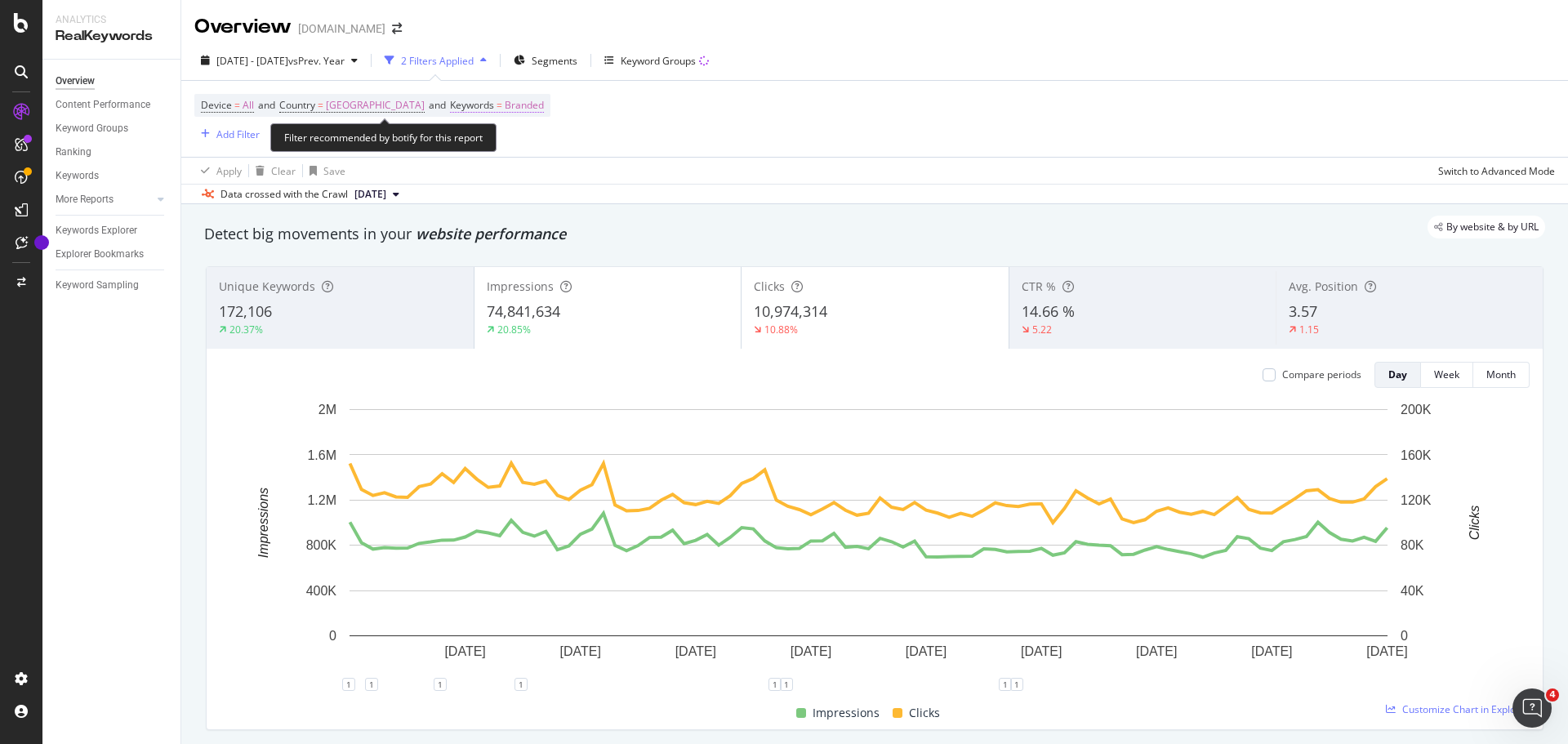
click at [544, 105] on span "Branded" at bounding box center [524, 105] width 39 height 23
click at [521, 136] on span "Branded" at bounding box center [511, 142] width 46 height 14
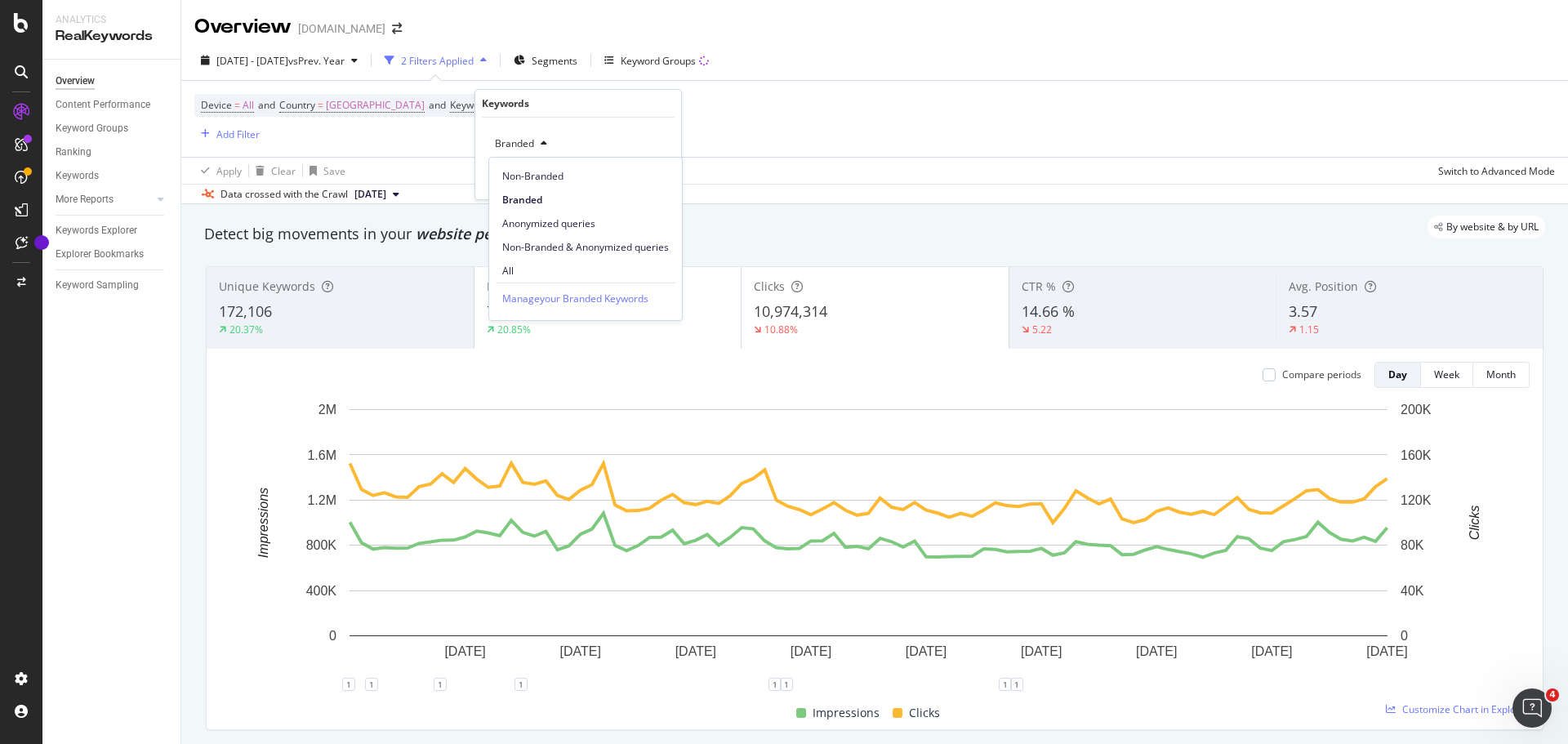
click at [532, 180] on span "Non-Branded" at bounding box center [585, 176] width 167 height 14
click at [658, 180] on div "Apply" at bounding box center [656, 178] width 25 height 14
